Goal: Transaction & Acquisition: Purchase product/service

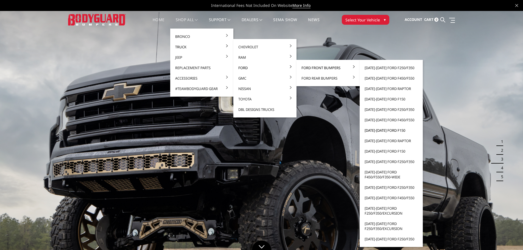
click at [389, 130] on link "[DATE]-[DATE] Ford F150" at bounding box center [391, 130] width 59 height 10
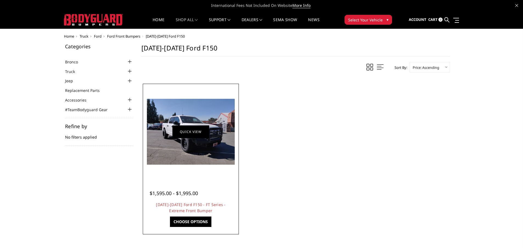
click at [201, 131] on link "Quick view" at bounding box center [190, 131] width 37 height 13
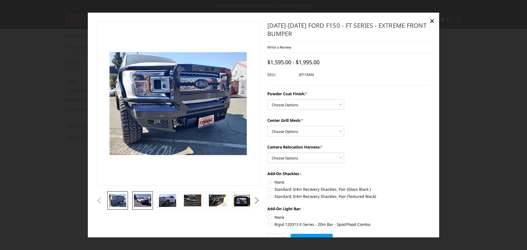
click at [137, 202] on img at bounding box center [142, 200] width 17 height 13
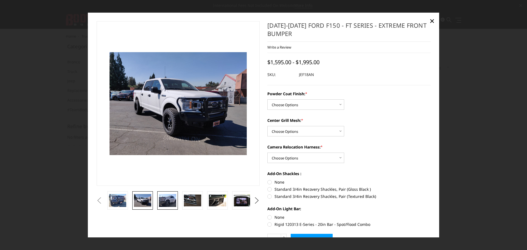
click at [164, 201] on img at bounding box center [167, 200] width 17 height 13
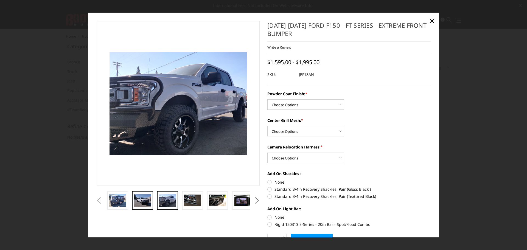
click at [142, 201] on img at bounding box center [142, 200] width 17 height 13
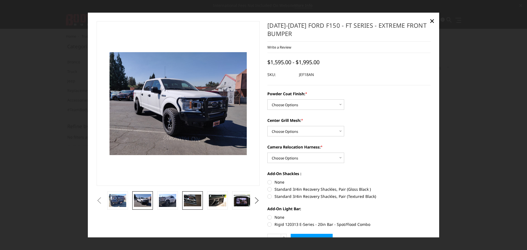
click at [189, 201] on img at bounding box center [192, 201] width 17 height 12
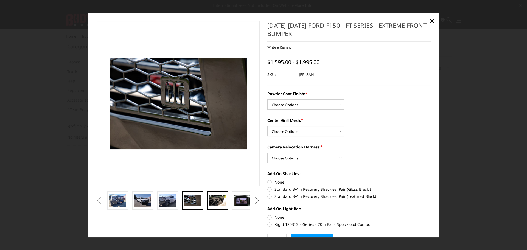
click at [221, 203] on img at bounding box center [217, 201] width 17 height 12
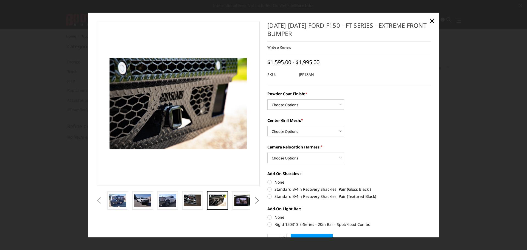
click at [180, 199] on li at bounding box center [168, 200] width 25 height 18
click at [163, 201] on img at bounding box center [167, 200] width 17 height 13
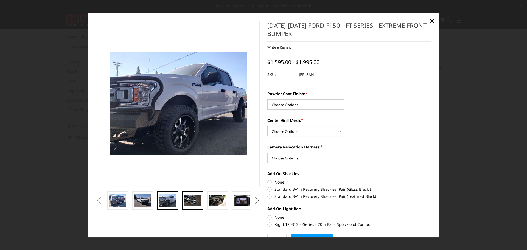
click at [185, 201] on img at bounding box center [192, 201] width 17 height 12
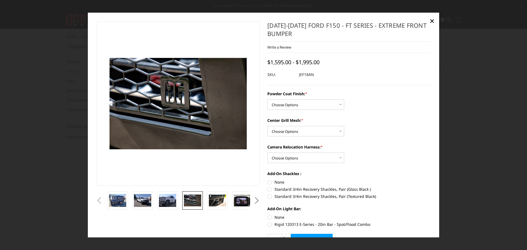
click at [255, 202] on button "Next" at bounding box center [257, 200] width 8 height 8
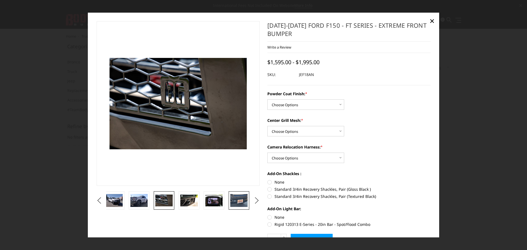
click at [243, 201] on div at bounding box center [178, 200] width 200 height 18
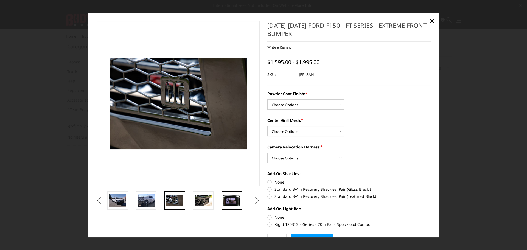
click at [227, 201] on img at bounding box center [231, 201] width 17 height 12
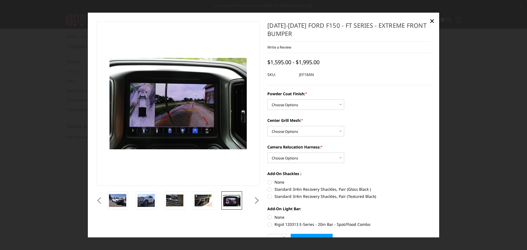
click at [101, 198] on button "Previous" at bounding box center [99, 200] width 8 height 8
click at [122, 199] on img at bounding box center [117, 200] width 17 height 13
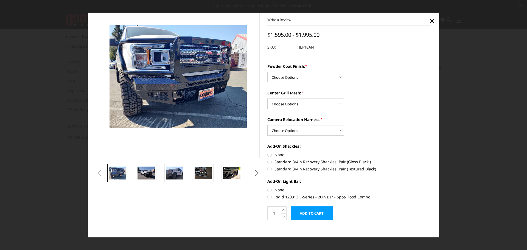
scroll to position [32, 0]
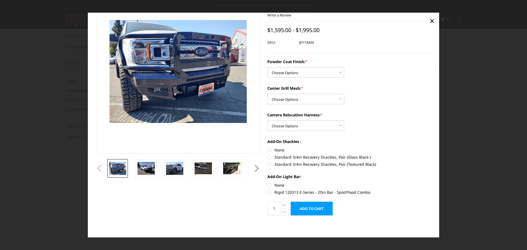
click at [267, 185] on label "None" at bounding box center [348, 185] width 163 height 6
click at [267, 182] on input "None" at bounding box center [267, 182] width 0 height 0
radio input "true"
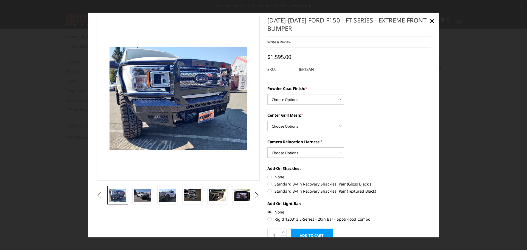
scroll to position [0, 0]
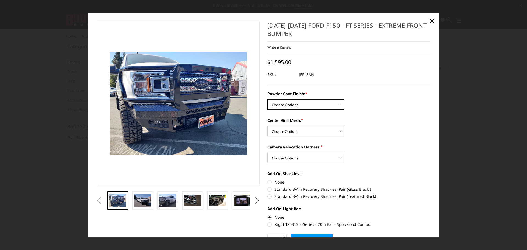
click at [319, 101] on select "Choose Options Bare Metal Gloss Black Powder Coat Textured Black Powder Coat" at bounding box center [305, 104] width 77 height 10
select select "4405"
click at [267, 99] on select "Choose Options Bare Metal Gloss Black Powder Coat Textured Black Powder Coat" at bounding box center [305, 104] width 77 height 10
click at [317, 130] on select "Choose Options WITH Expanded Metal in Center Grill WITHOUT Expanded Metal in Ce…" at bounding box center [305, 131] width 77 height 10
click at [267, 126] on select "Choose Options WITH Expanded Metal in Center Grill WITHOUT Expanded Metal in Ce…" at bounding box center [305, 131] width 77 height 10
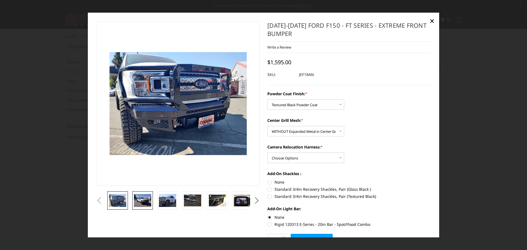
click at [152, 200] on link at bounding box center [142, 200] width 21 height 18
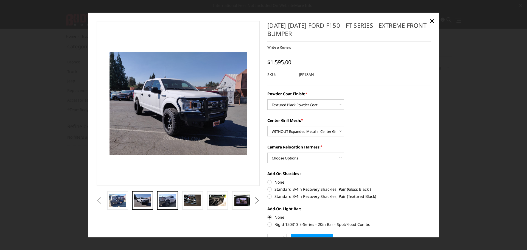
click at [166, 200] on img at bounding box center [167, 200] width 17 height 13
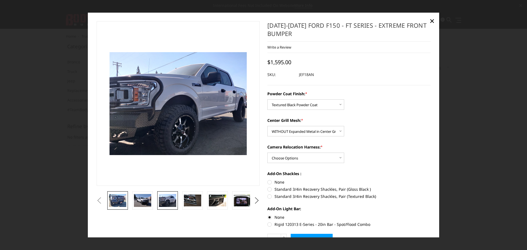
click at [127, 199] on link at bounding box center [117, 200] width 21 height 18
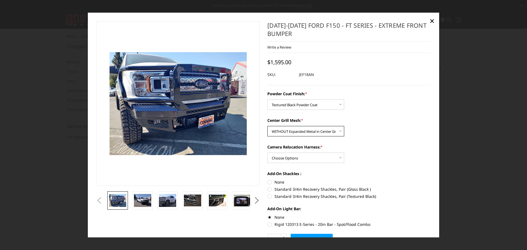
click at [325, 134] on select "Choose Options WITH Expanded Metal in Center Grill WITHOUT Expanded Metal in Ce…" at bounding box center [305, 131] width 77 height 10
select select "4406"
click at [267, 126] on select "Choose Options WITH Expanded Metal in Center Grill WITHOUT Expanded Metal in Ce…" at bounding box center [305, 131] width 77 height 10
click at [323, 157] on select "Choose Options WITH Camera Relocation Harness WITHOUT Camera Relocation Harness" at bounding box center [305, 158] width 77 height 10
click at [267, 153] on select "Choose Options WITH Camera Relocation Harness WITHOUT Camera Relocation Harness" at bounding box center [305, 158] width 77 height 10
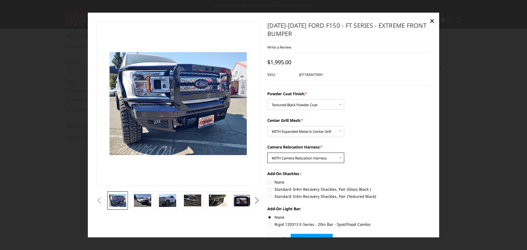
click at [316, 161] on select "Choose Options WITH Camera Relocation Harness WITHOUT Camera Relocation Harness" at bounding box center [305, 158] width 77 height 10
select select "4409"
click at [267, 153] on select "Choose Options WITH Camera Relocation Harness WITHOUT Camera Relocation Harness" at bounding box center [305, 158] width 77 height 10
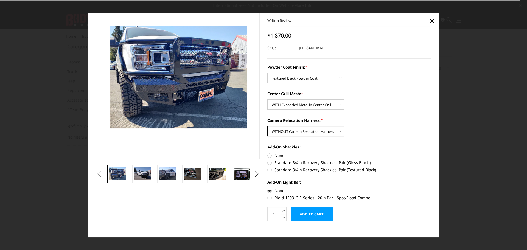
scroll to position [27, 0]
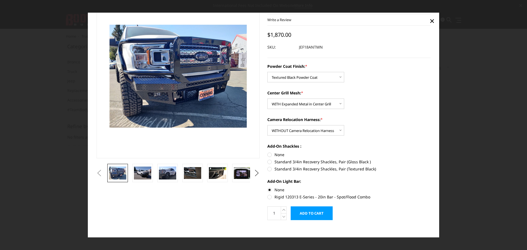
click at [349, 168] on label "Standard 3/4in Recovery Shackles, Pair (Textured Black)" at bounding box center [348, 169] width 163 height 6
click at [431, 159] on input "Standard 3/4in Recovery Shackles, Pair (Textured Black)" at bounding box center [431, 159] width 0 height 0
radio input "true"
click at [269, 155] on label "None" at bounding box center [348, 155] width 163 height 6
click at [268, 152] on input "None" at bounding box center [267, 152] width 0 height 0
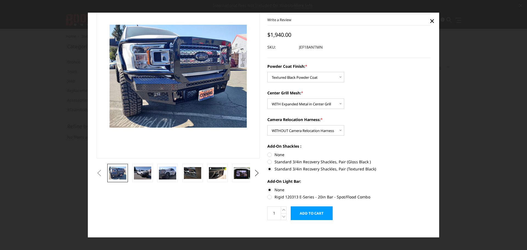
radio input "true"
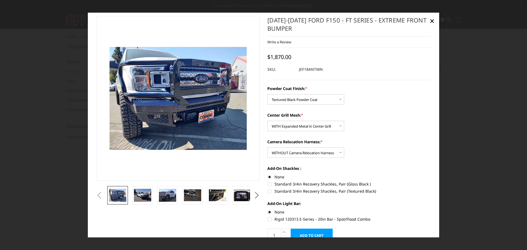
scroll to position [0, 0]
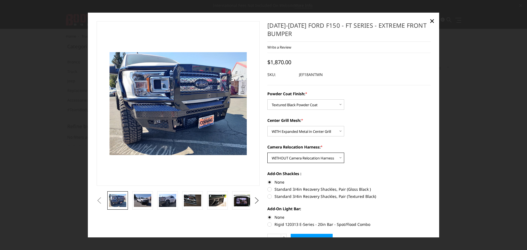
click at [319, 160] on select "Choose Options WITH Camera Relocation Harness WITHOUT Camera Relocation Harness" at bounding box center [305, 158] width 77 height 10
click at [267, 153] on select "Choose Options WITH Camera Relocation Harness WITHOUT Camera Relocation Harness" at bounding box center [305, 158] width 77 height 10
click at [304, 156] on select "Choose Options WITH Camera Relocation Harness WITHOUT Camera Relocation Harness" at bounding box center [305, 158] width 77 height 10
select select "4409"
click at [267, 153] on select "Choose Options WITH Camera Relocation Harness WITHOUT Camera Relocation Harness" at bounding box center [305, 158] width 77 height 10
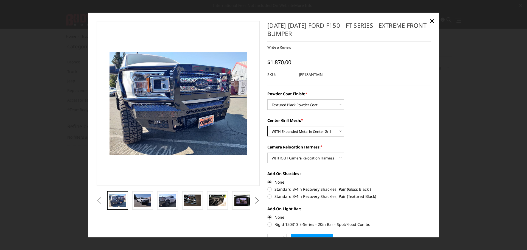
click at [311, 129] on select "Choose Options WITH Expanded Metal in Center Grill WITHOUT Expanded Metal in Ce…" at bounding box center [305, 131] width 77 height 10
click at [267, 126] on select "Choose Options WITH Expanded Metal in Center Grill WITHOUT Expanded Metal in Ce…" at bounding box center [305, 131] width 77 height 10
click at [302, 134] on select "Choose Options WITH Expanded Metal in Center Grill WITHOUT Expanded Metal in Ce…" at bounding box center [305, 131] width 77 height 10
select select "4406"
click at [267, 126] on select "Choose Options WITH Expanded Metal in Center Grill WITHOUT Expanded Metal in Ce…" at bounding box center [305, 131] width 77 height 10
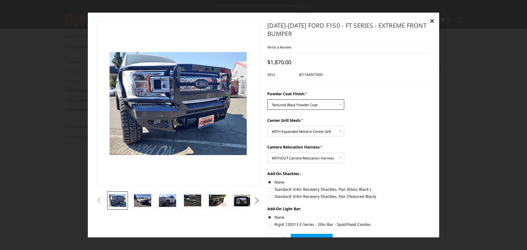
click at [301, 108] on select "Choose Options Bare Metal Gloss Black Powder Coat Textured Black Powder Coat" at bounding box center [305, 104] width 77 height 10
click at [267, 99] on select "Choose Options Bare Metal Gloss Black Powder Coat Textured Black Powder Coat" at bounding box center [305, 104] width 77 height 10
click at [302, 106] on select "Choose Options Bare Metal Gloss Black Powder Coat Textured Black Powder Coat" at bounding box center [305, 104] width 77 height 10
select select "4403"
click at [267, 99] on select "Choose Options Bare Metal Gloss Black Powder Coat Textured Black Powder Coat" at bounding box center [305, 104] width 77 height 10
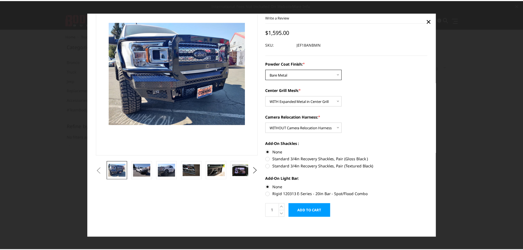
scroll to position [32, 0]
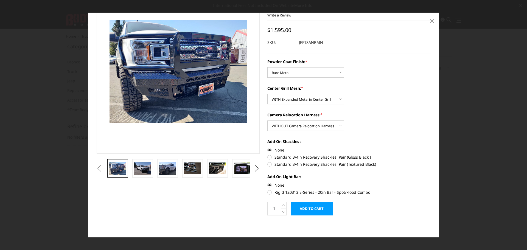
click at [431, 21] on span "×" at bounding box center [431, 21] width 5 height 12
